Goal: Task Accomplishment & Management: Complete application form

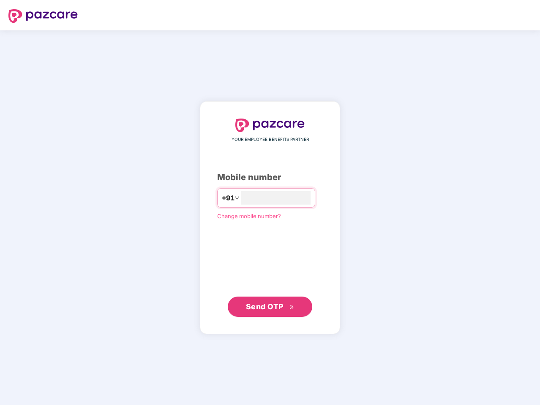
click at [270, 203] on input "number" at bounding box center [275, 198] width 69 height 14
click at [43, 16] on img at bounding box center [42, 16] width 69 height 14
click at [222, 198] on span "+91" at bounding box center [228, 198] width 13 height 11
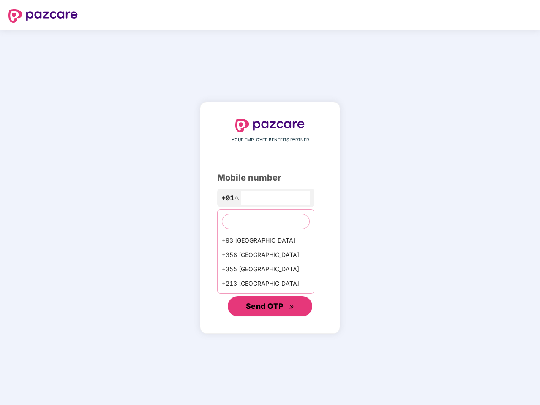
click at [270, 307] on span "Send OTP" at bounding box center [265, 306] width 38 height 9
